Goal: Complete application form

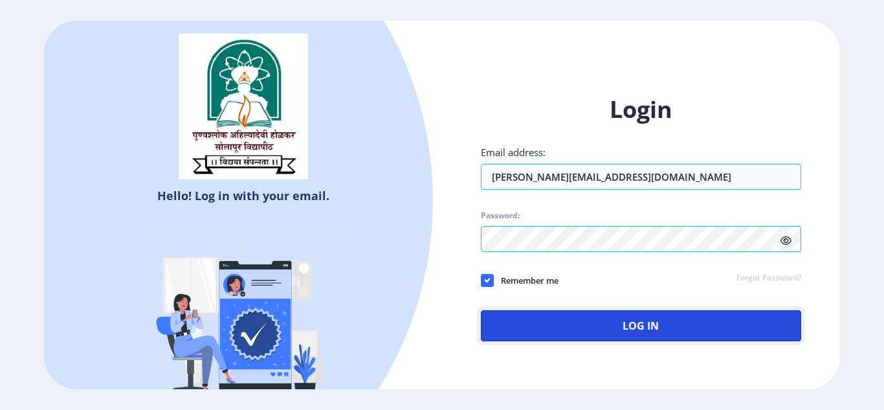
click at [603, 333] on button "Log In" at bounding box center [641, 325] width 320 height 31
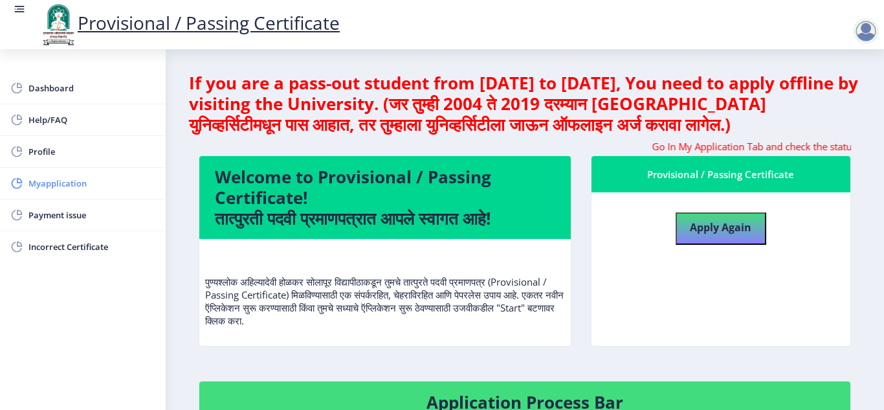
click at [88, 181] on span "Myapplication" at bounding box center [91, 183] width 127 height 16
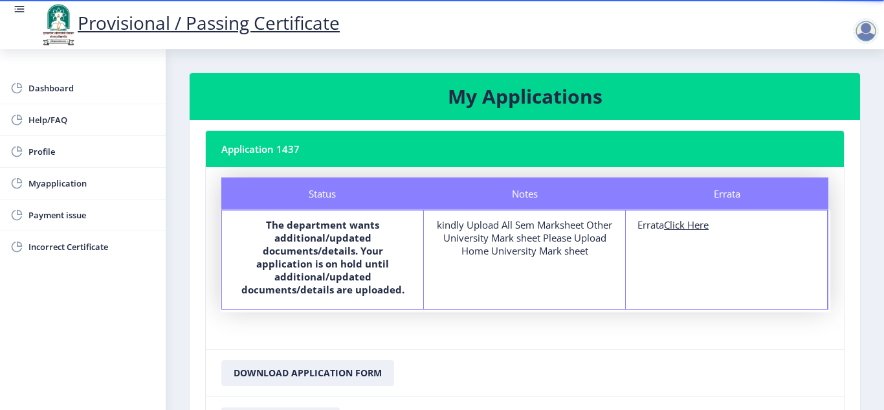
click at [717, 365] on nb-card-footer "Download Application Form" at bounding box center [525, 372] width 638 height 47
click at [689, 228] on u "Click Here" at bounding box center [686, 224] width 45 height 13
select select
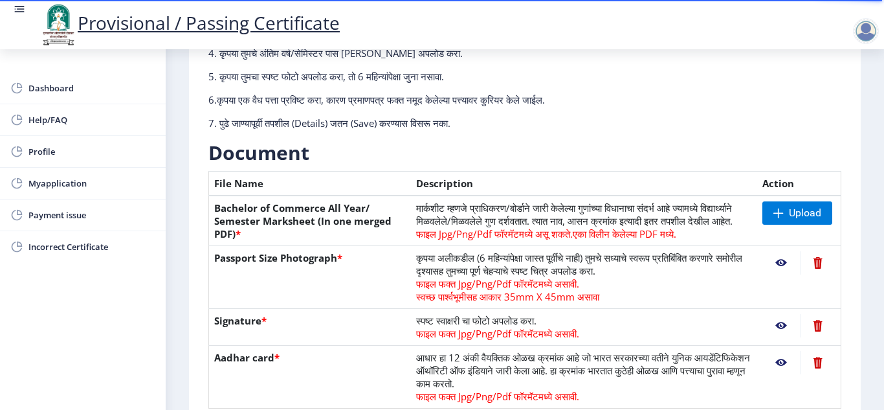
scroll to position [181, 0]
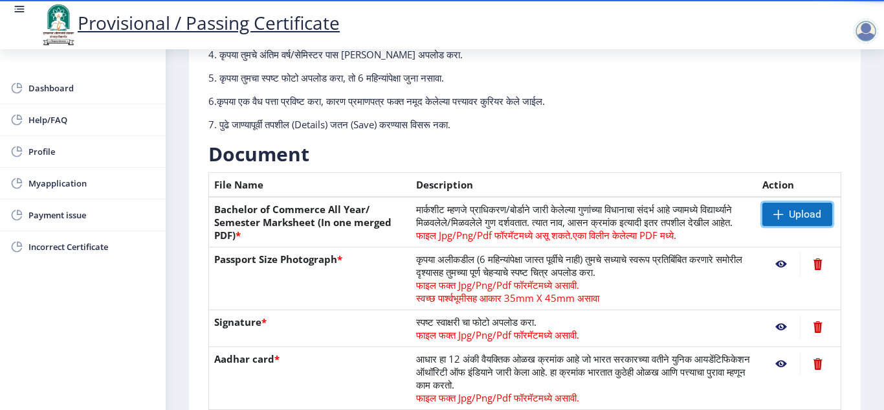
click at [791, 215] on span "Upload" at bounding box center [805, 214] width 32 height 13
click at [799, 218] on span "Upload" at bounding box center [805, 214] width 32 height 13
click at [769, 217] on span "Upload" at bounding box center [798, 214] width 70 height 23
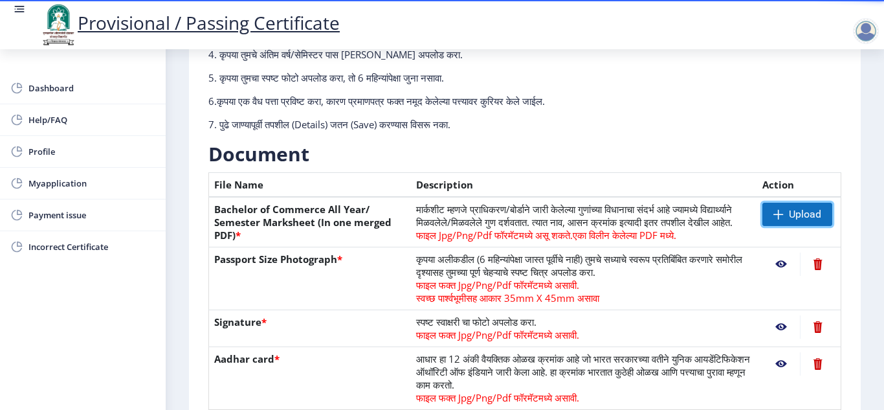
click at [769, 217] on span "Upload" at bounding box center [798, 214] width 70 height 23
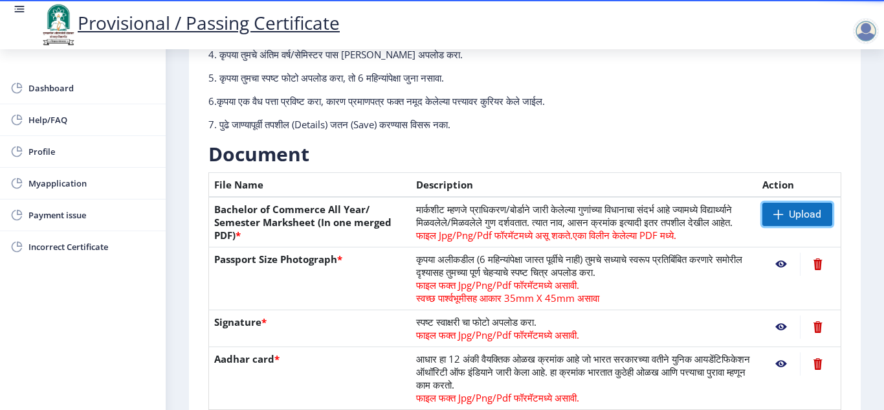
click at [769, 217] on span "Upload" at bounding box center [798, 214] width 70 height 23
click at [784, 214] on span "Upload" at bounding box center [798, 214] width 70 height 23
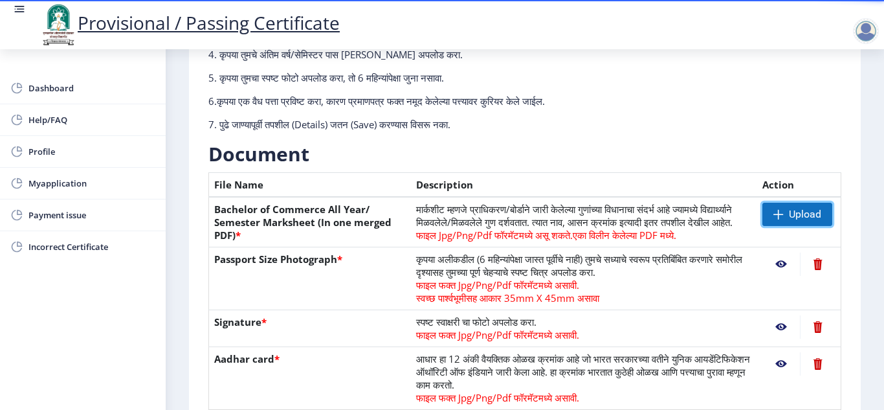
click at [798, 218] on span "Upload" at bounding box center [805, 214] width 32 height 13
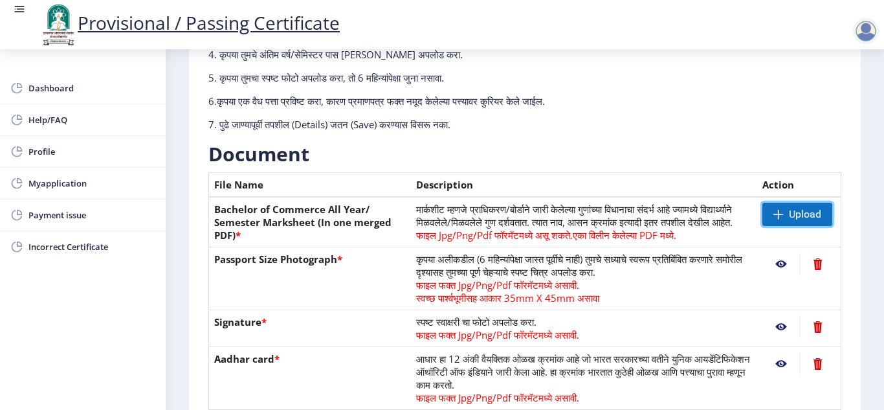
click at [774, 217] on span at bounding box center [779, 214] width 10 height 10
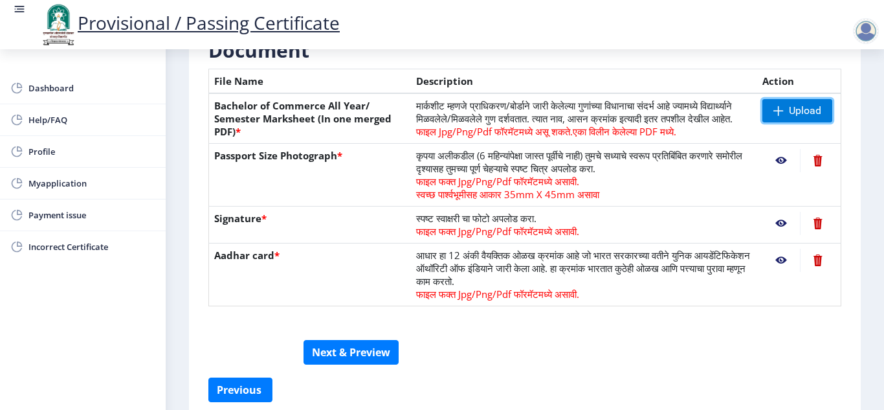
scroll to position [311, 0]
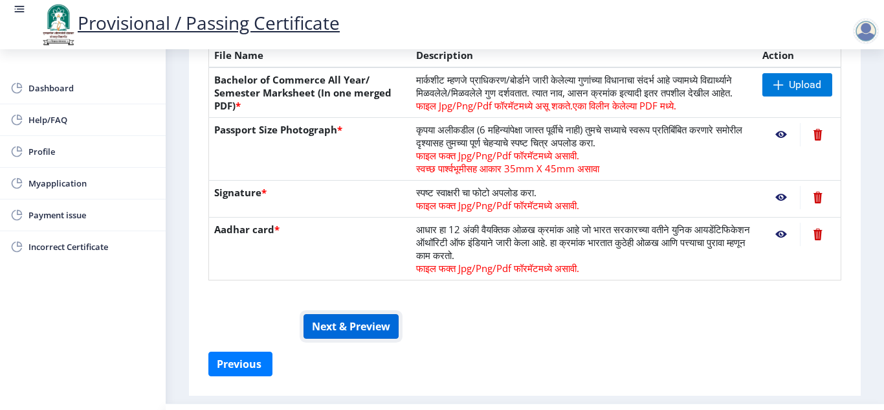
click at [359, 339] on button "Next & Preview" at bounding box center [351, 326] width 95 height 25
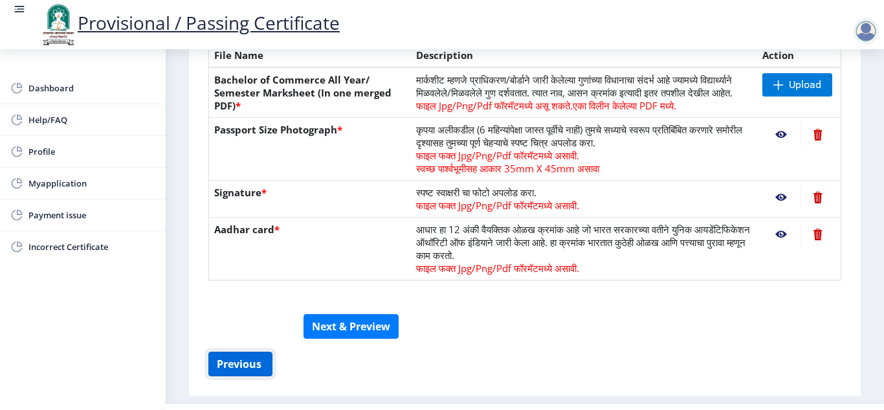
click at [248, 376] on button "Previous ‍" at bounding box center [240, 364] width 64 height 25
select select "PASS CLASS"
select select "Regular"
select select "ATKT"
select select "2011"
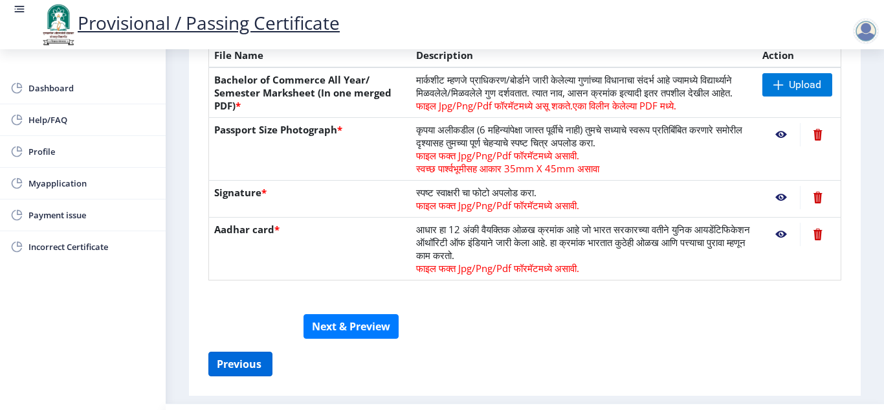
select select "October"
select select "Yearly"
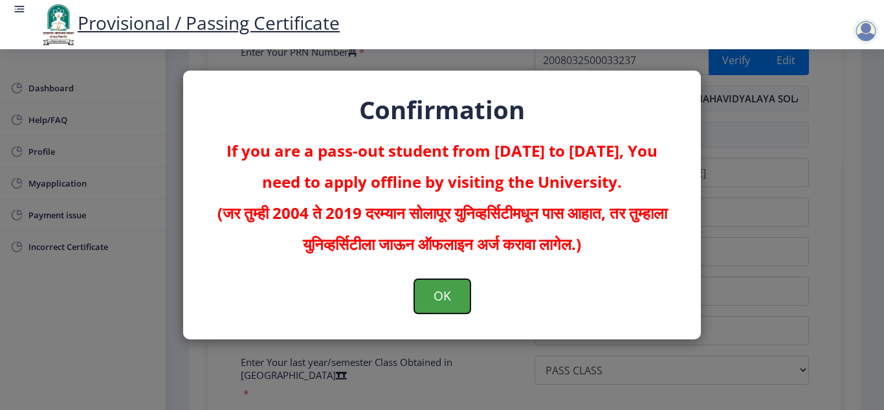
click at [455, 297] on button "OK" at bounding box center [442, 296] width 56 height 34
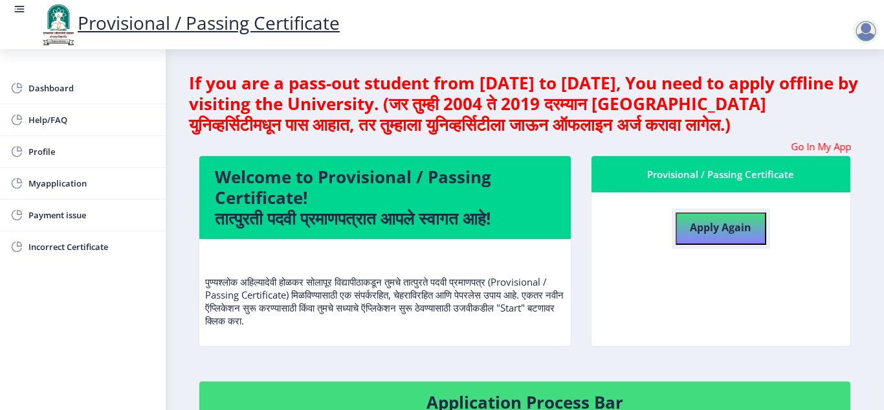
click at [724, 230] on b "Apply Again" at bounding box center [720, 227] width 61 height 14
select select
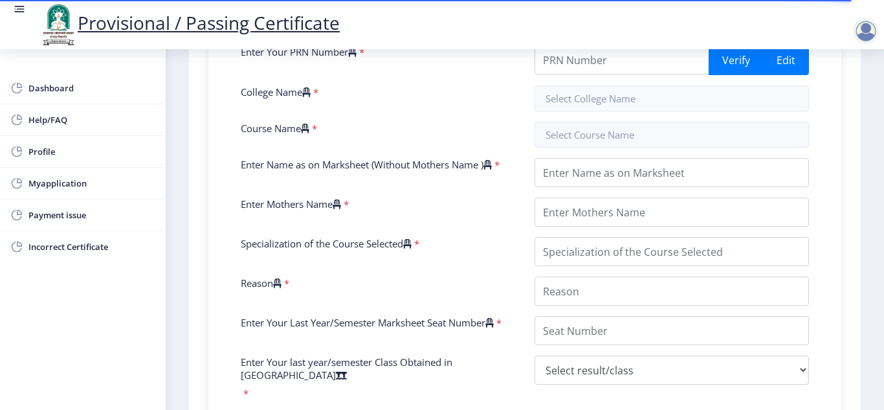
scroll to position [337, 0]
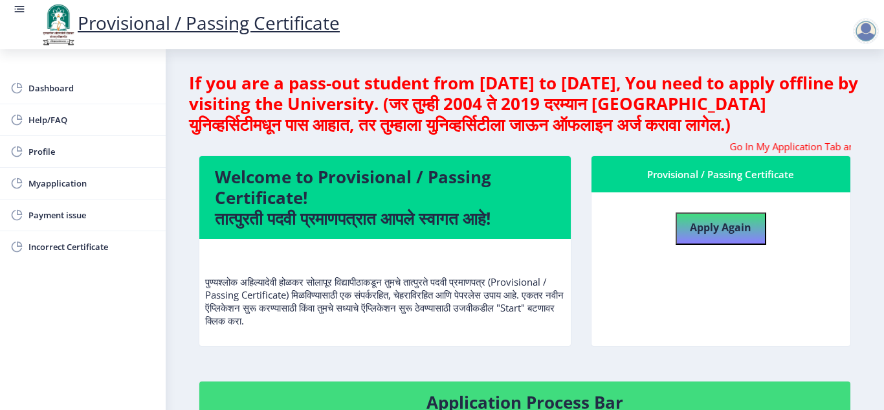
click at [867, 309] on nb-layout-column "If you are a pass-out student from [DATE] to [DATE], You need to apply offline …" at bounding box center [525, 418] width 719 height 738
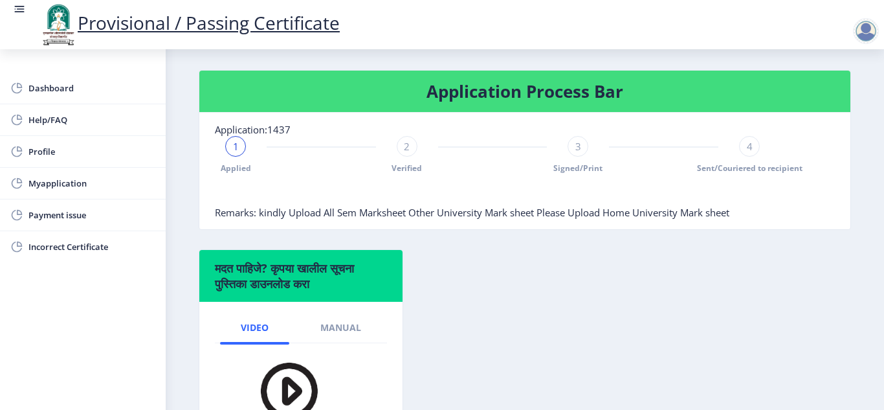
scroll to position [337, 0]
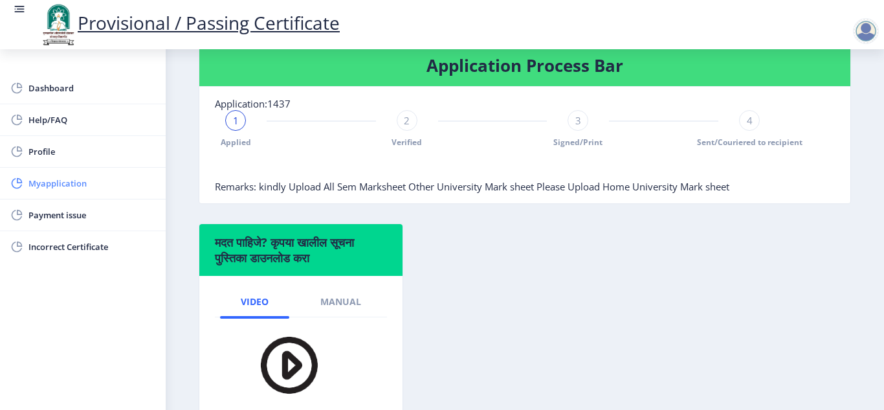
click at [119, 181] on span "Myapplication" at bounding box center [91, 183] width 127 height 16
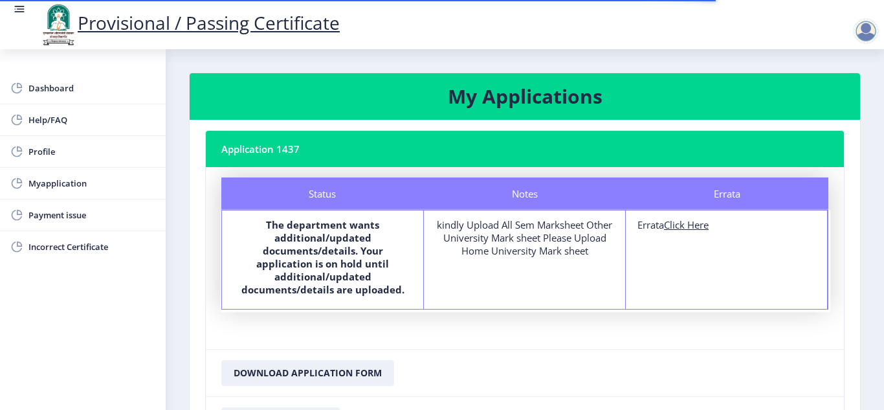
click at [694, 225] on u "Click Here" at bounding box center [686, 224] width 45 height 13
select select
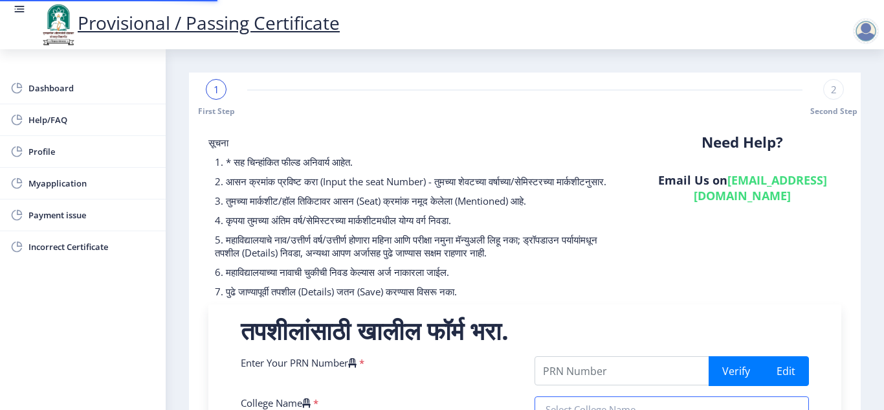
type input "2008032500033237"
type input "A R BURLA MAHILA VARISHTHA MAHAVIDYALAYA SOLAUR"
type input "Bachelor of Commerce"
type input "[PERSON_NAME] [PERSON_NAME]"
type input "[DEMOGRAPHIC_DATA]"
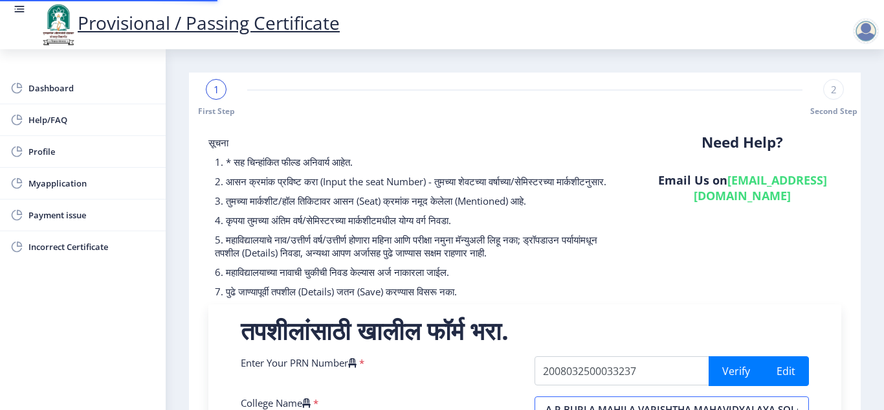
type input "B .COM"
type input "degree certificate"
type input "041079"
select select "PASS CLASS"
select select "Regular"
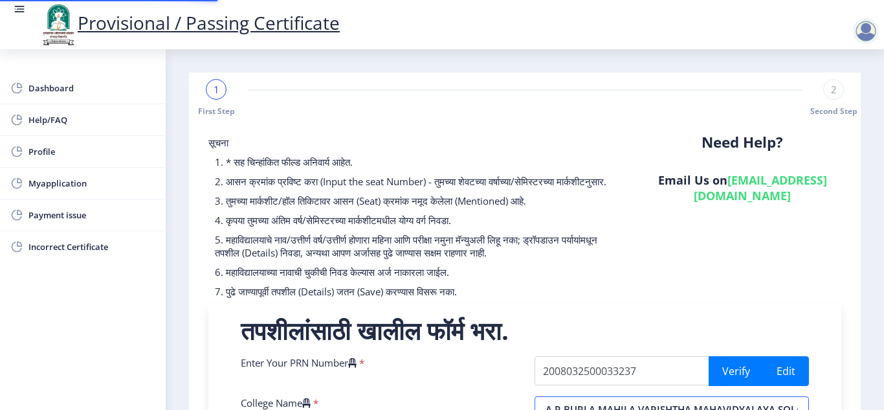
select select "ATKT"
select select "2011"
select select "October"
select select "Yearly"
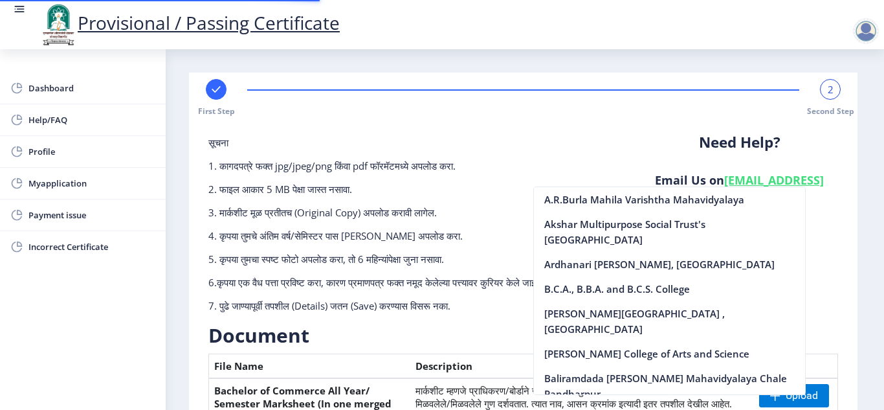
scroll to position [254, 0]
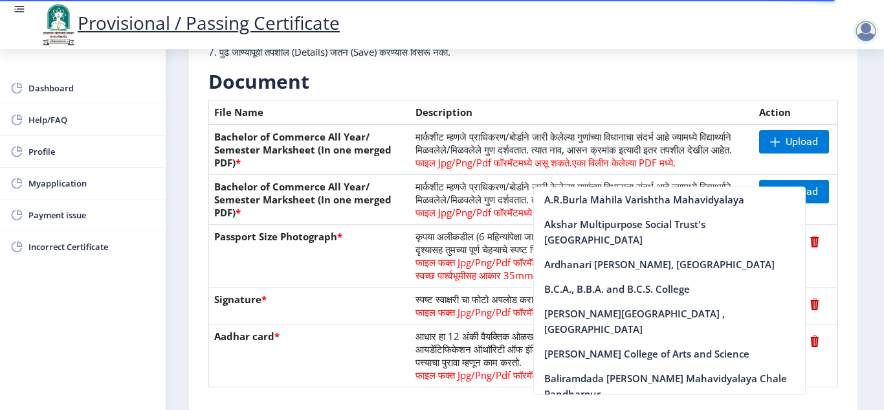
click at [111, 342] on div "Dashboard Help/FAQ Profile Myapplication Payment issue Incorrect Certificate" at bounding box center [83, 229] width 166 height 361
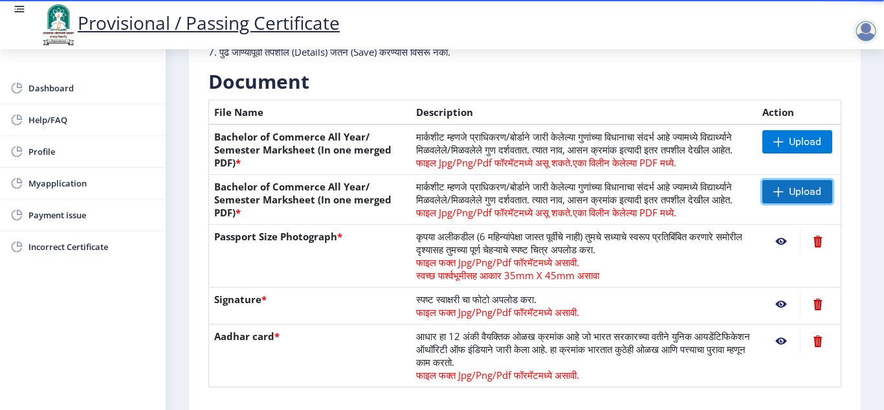
click at [809, 198] on span "Upload" at bounding box center [805, 191] width 32 height 13
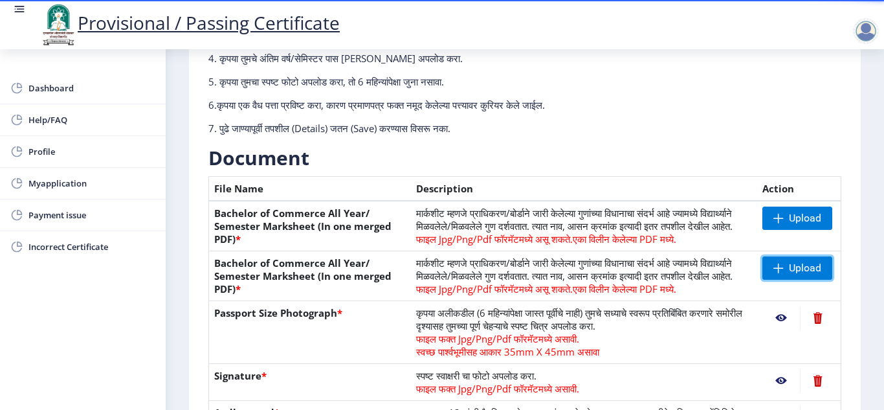
scroll to position [207, 0]
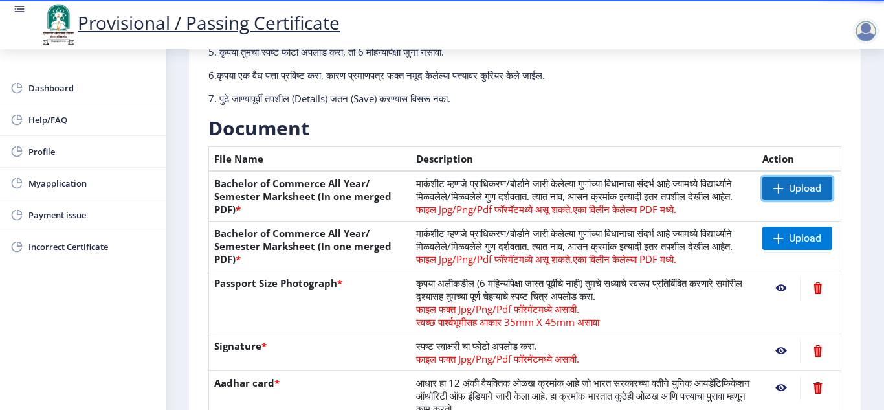
click at [802, 186] on span "Upload" at bounding box center [805, 188] width 32 height 13
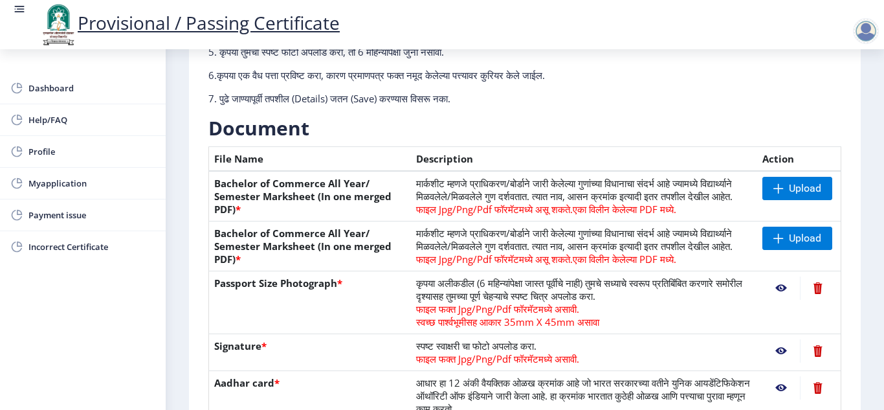
click at [857, 308] on div "First Step 2 Second Step सूचना 1. कागदपत्रे फक्त jpg/jpeg/png किंवा pdf फॉरमॅटम…" at bounding box center [525, 207] width 672 height 684
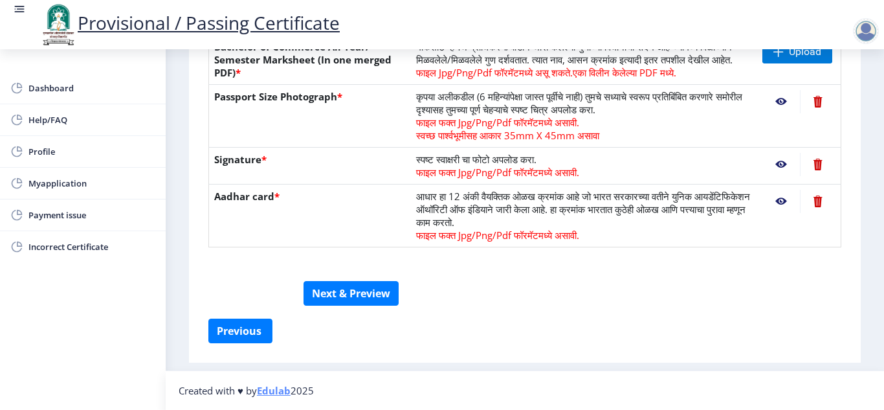
scroll to position [419, 0]
click at [342, 297] on button "Next & Preview" at bounding box center [351, 293] width 95 height 25
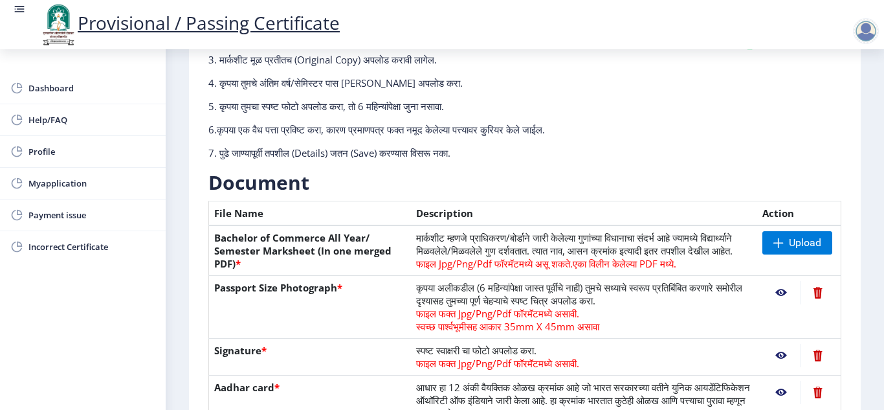
scroll to position [150, 0]
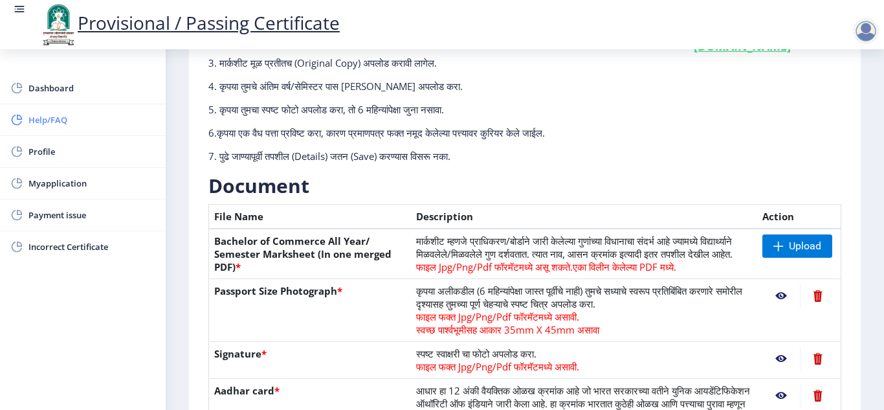
click at [107, 129] on link "Help/FAQ" at bounding box center [83, 119] width 166 height 31
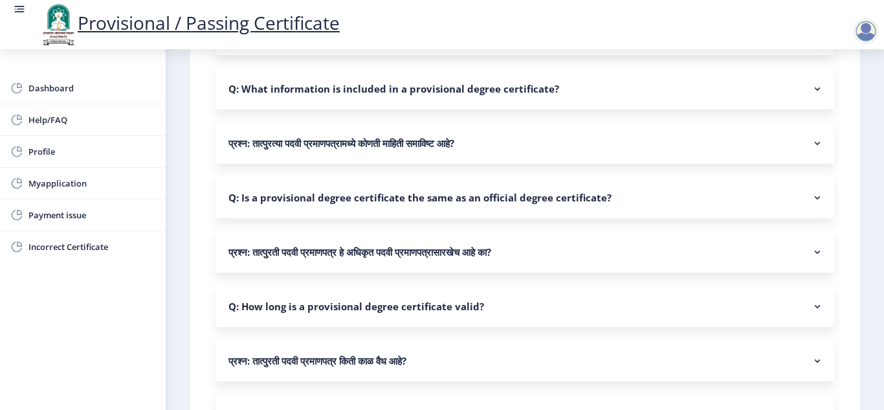
scroll to position [419, 0]
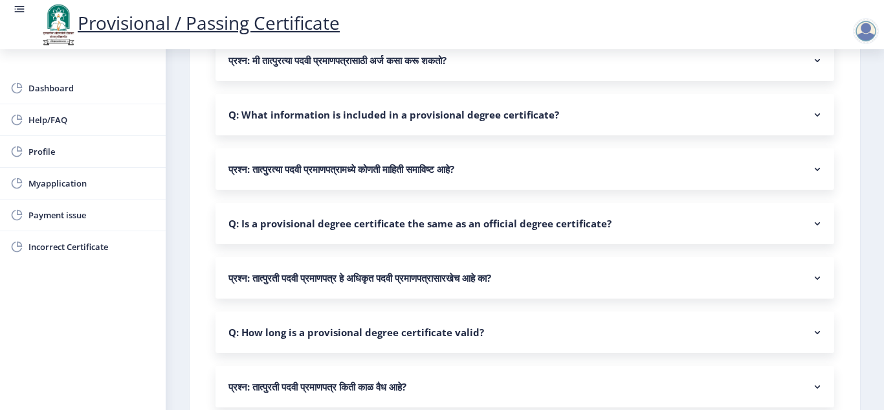
click at [813, 66] on rect at bounding box center [817, 60] width 13 height 13
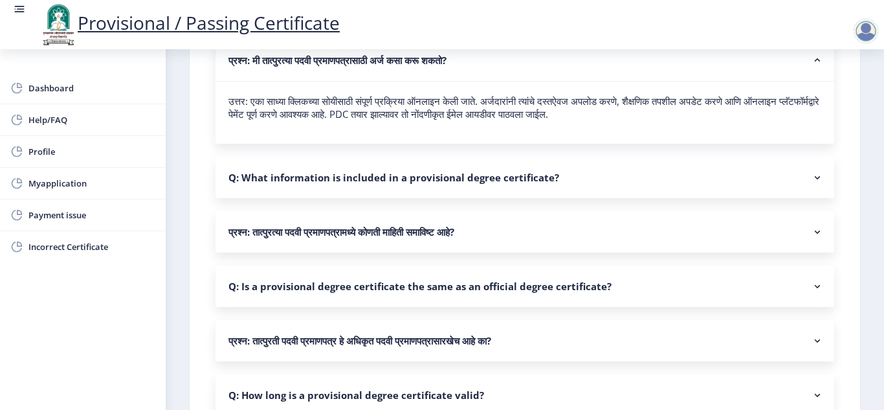
click at [813, 66] on rect at bounding box center [817, 60] width 13 height 13
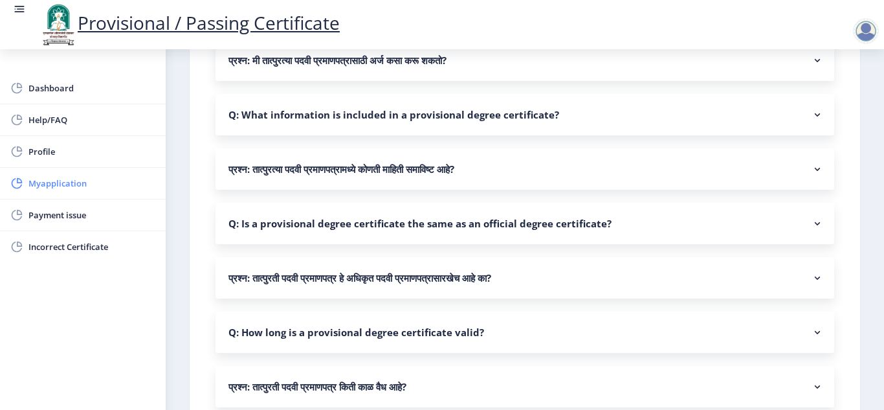
click at [73, 192] on link "Myapplication" at bounding box center [83, 183] width 166 height 31
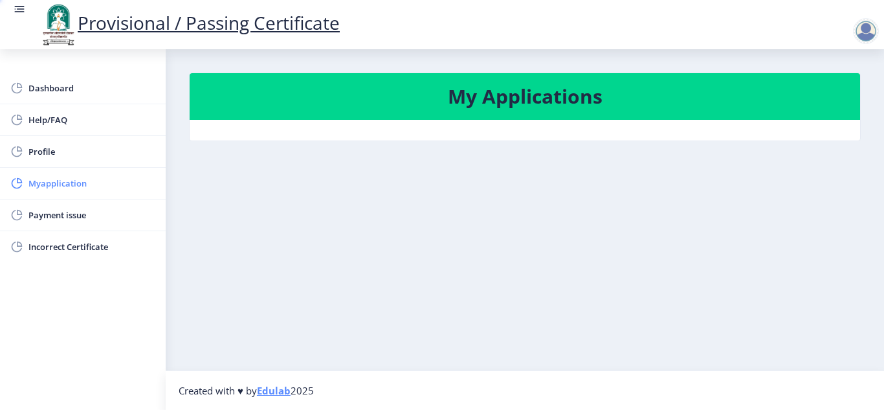
click at [73, 192] on link "Myapplication" at bounding box center [83, 183] width 166 height 31
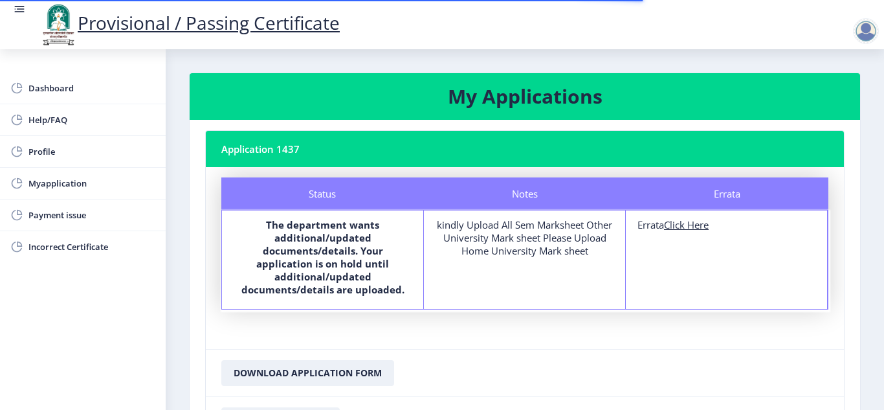
click at [312, 261] on b "The department wants additional/updated documents/details. Your application is …" at bounding box center [322, 257] width 163 height 78
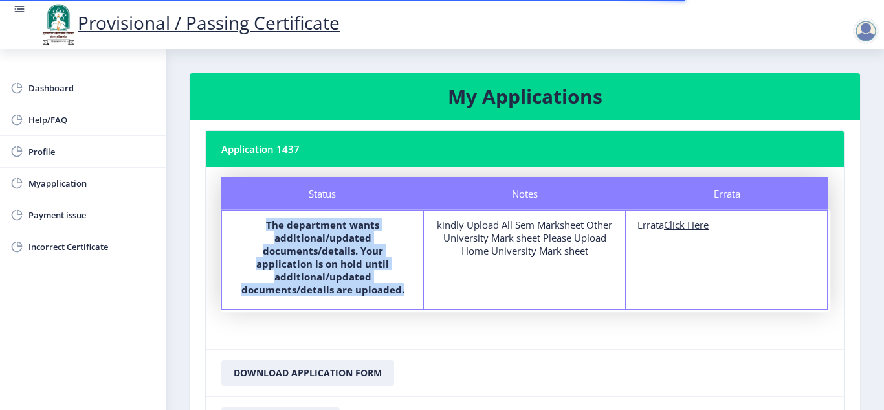
click at [312, 261] on b "The department wants additional/updated documents/details. Your application is …" at bounding box center [322, 257] width 163 height 78
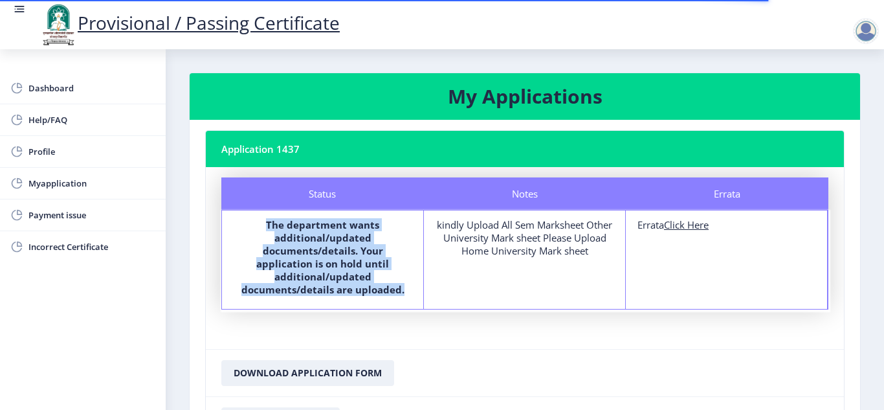
click at [312, 261] on b "The department wants additional/updated documents/details. Your application is …" at bounding box center [322, 257] width 163 height 78
